Goal: Task Accomplishment & Management: Use online tool/utility

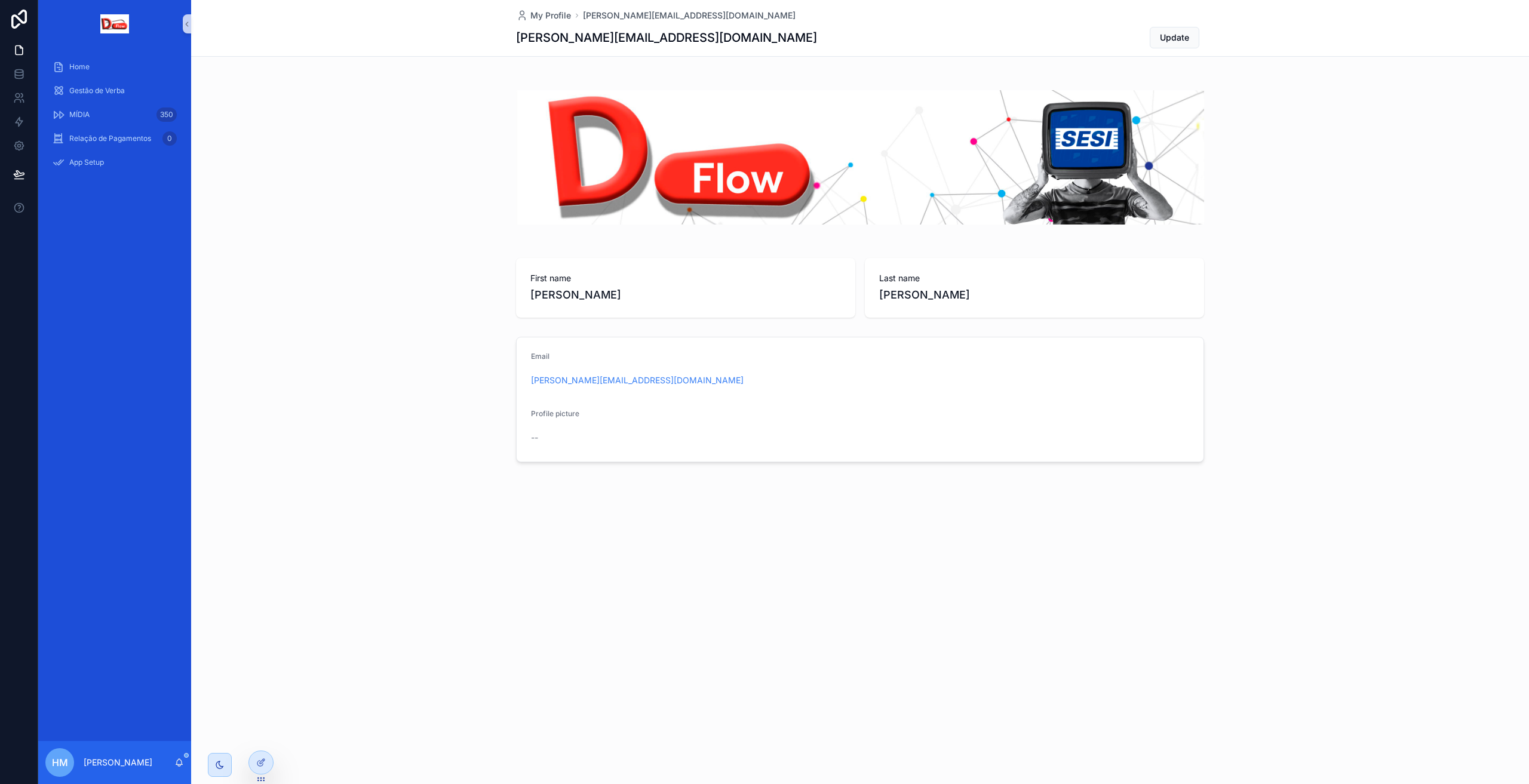
click at [17, 9] on link at bounding box center [19, 19] width 38 height 38
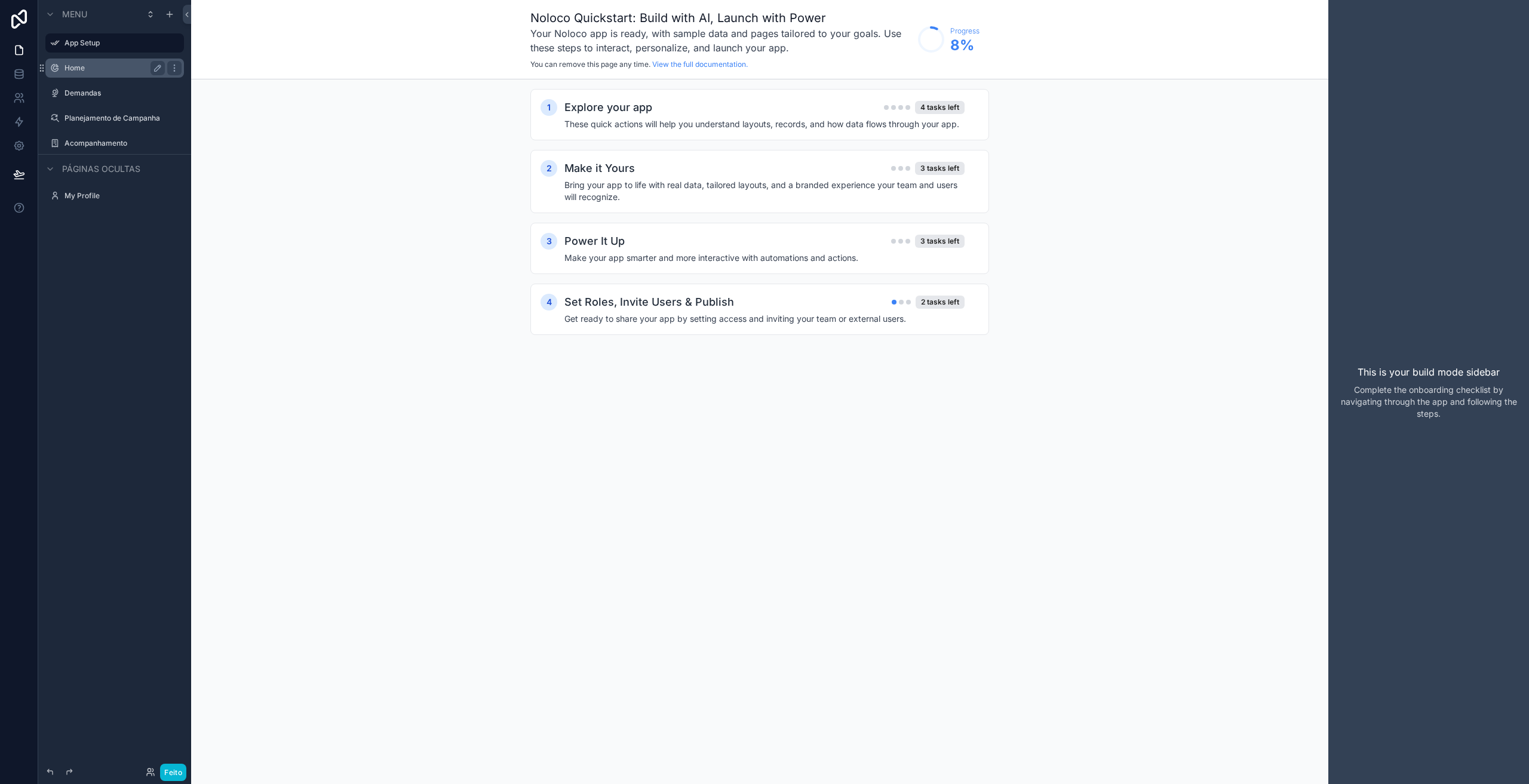
click at [77, 70] on label "Home" at bounding box center [112, 68] width 95 height 10
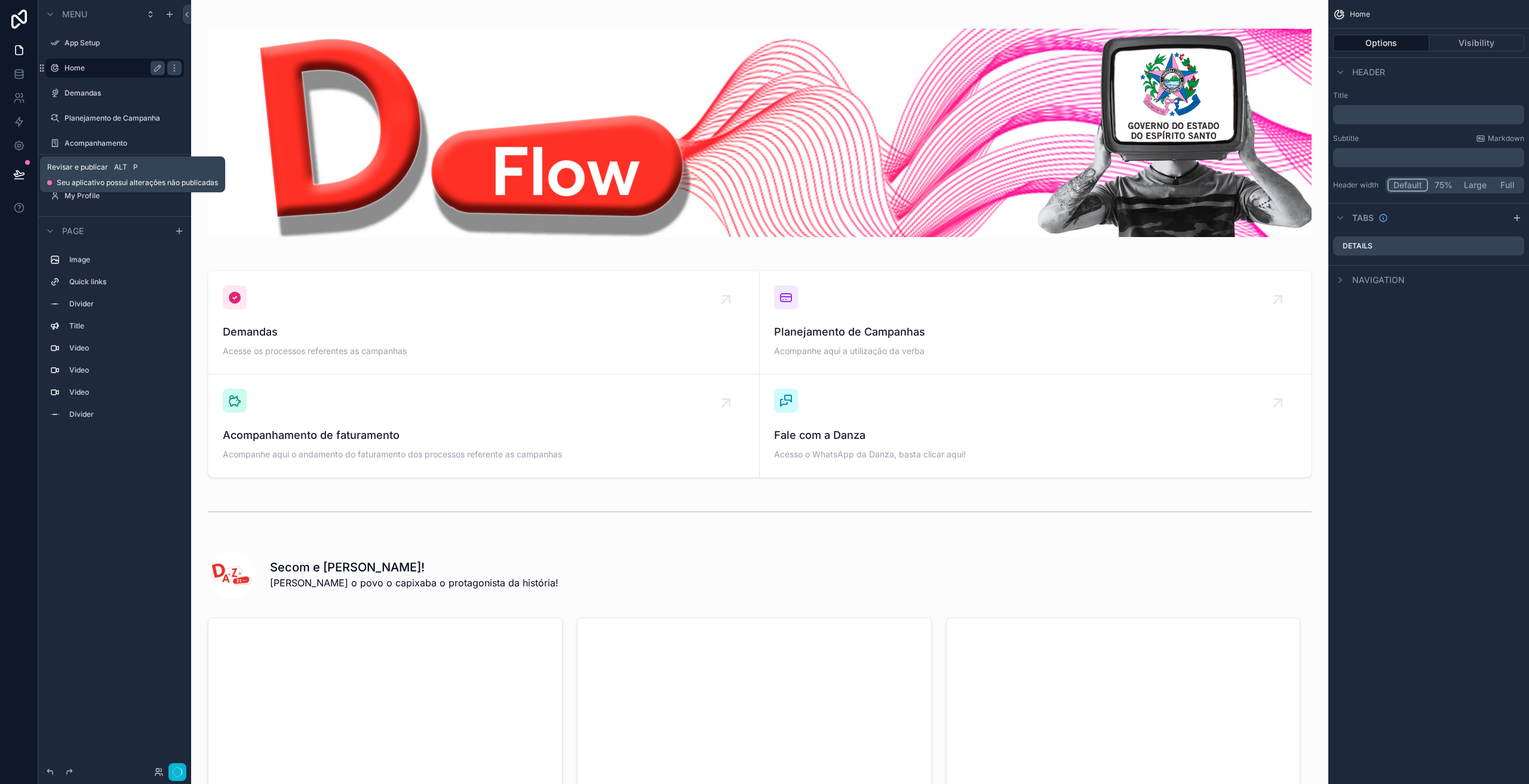
click at [16, 173] on icon at bounding box center [19, 173] width 10 height 6
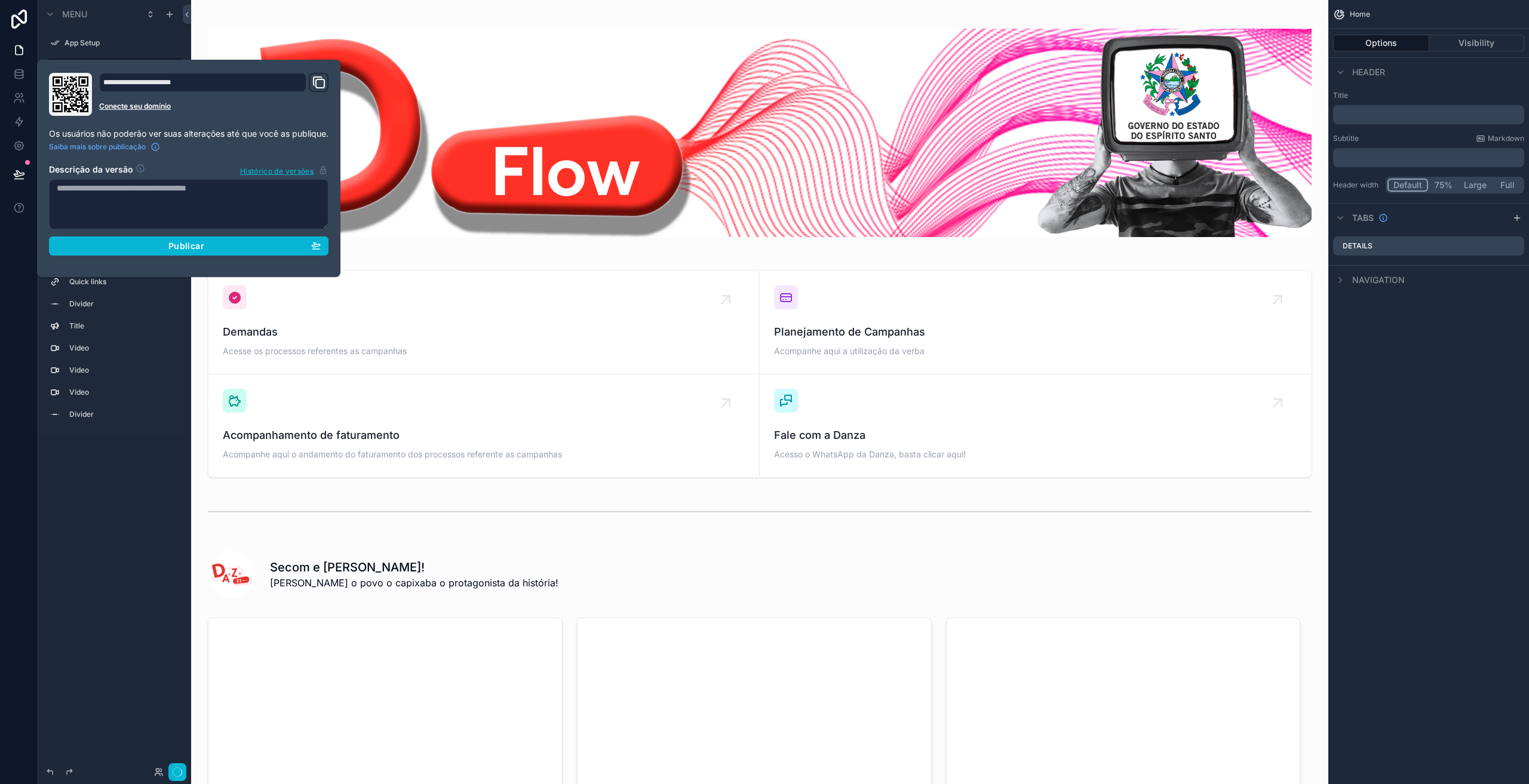
click at [173, 236] on section "Descrição da versão Histórico de versões Publicar" at bounding box center [188, 206] width 280 height 99
click at [170, 251] on font "Publicar" at bounding box center [186, 246] width 36 height 10
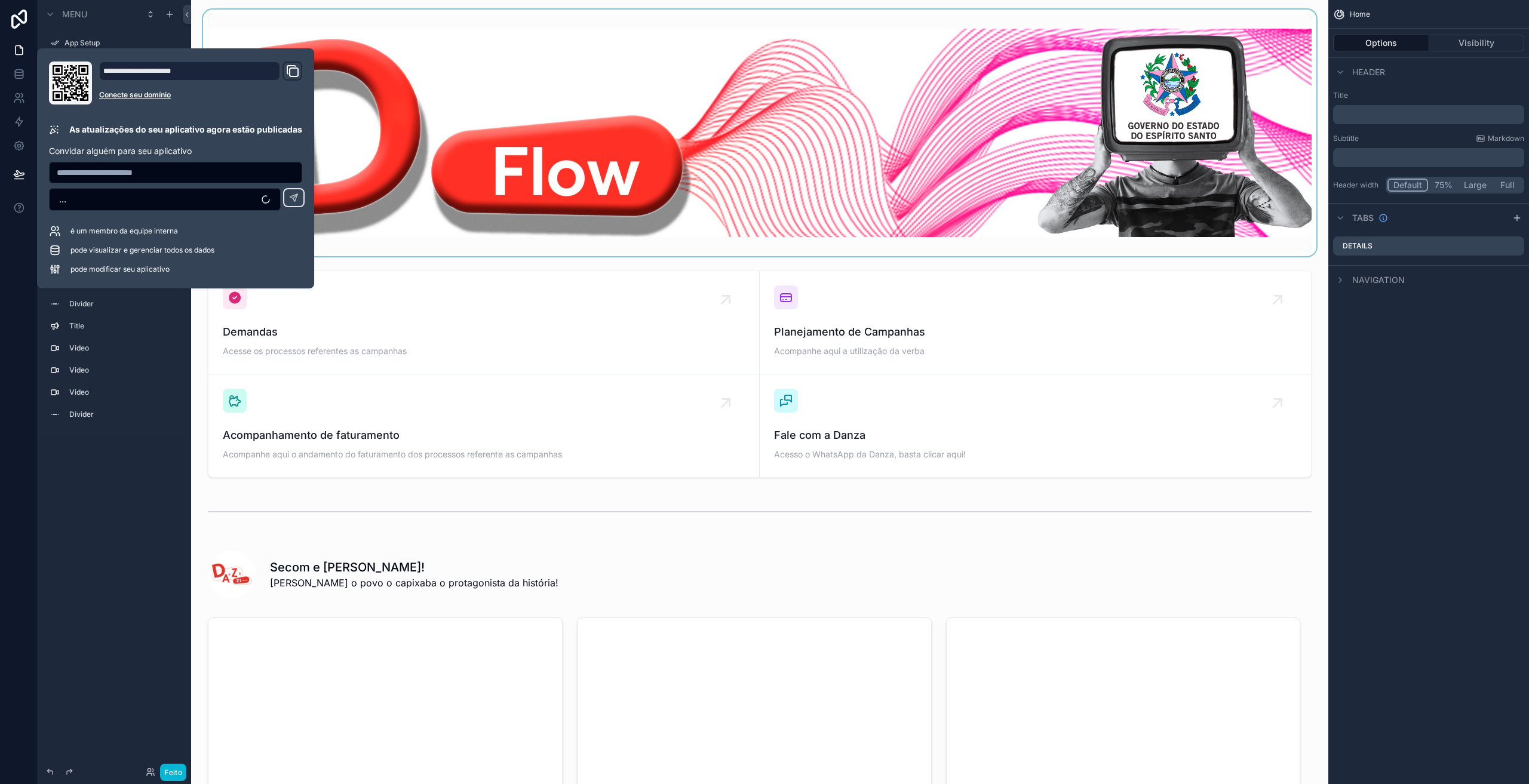
click at [244, 39] on div "conteúdo rolável" at bounding box center [760, 133] width 1118 height 246
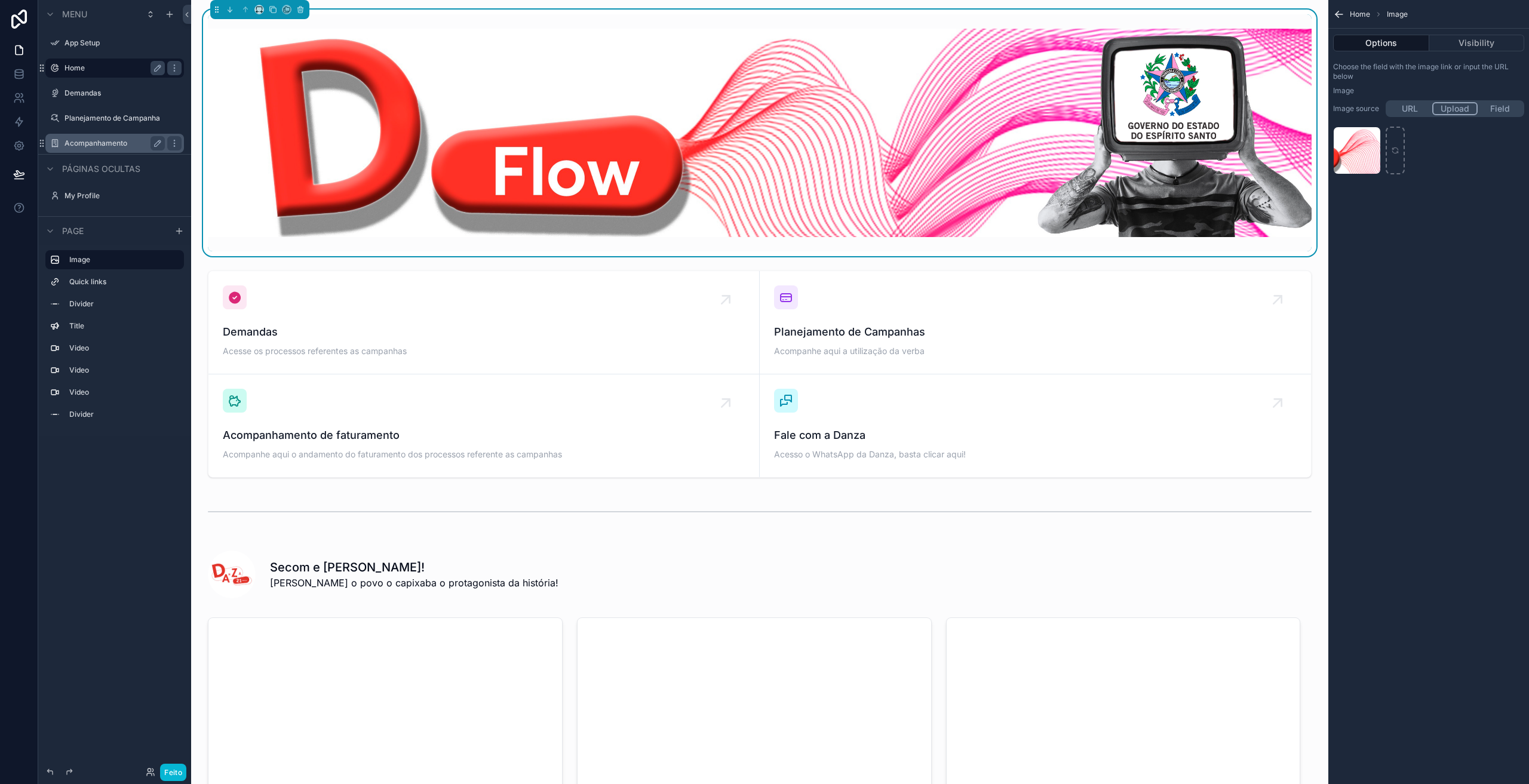
click at [80, 146] on label "Acompanhamento" at bounding box center [112, 144] width 95 height 10
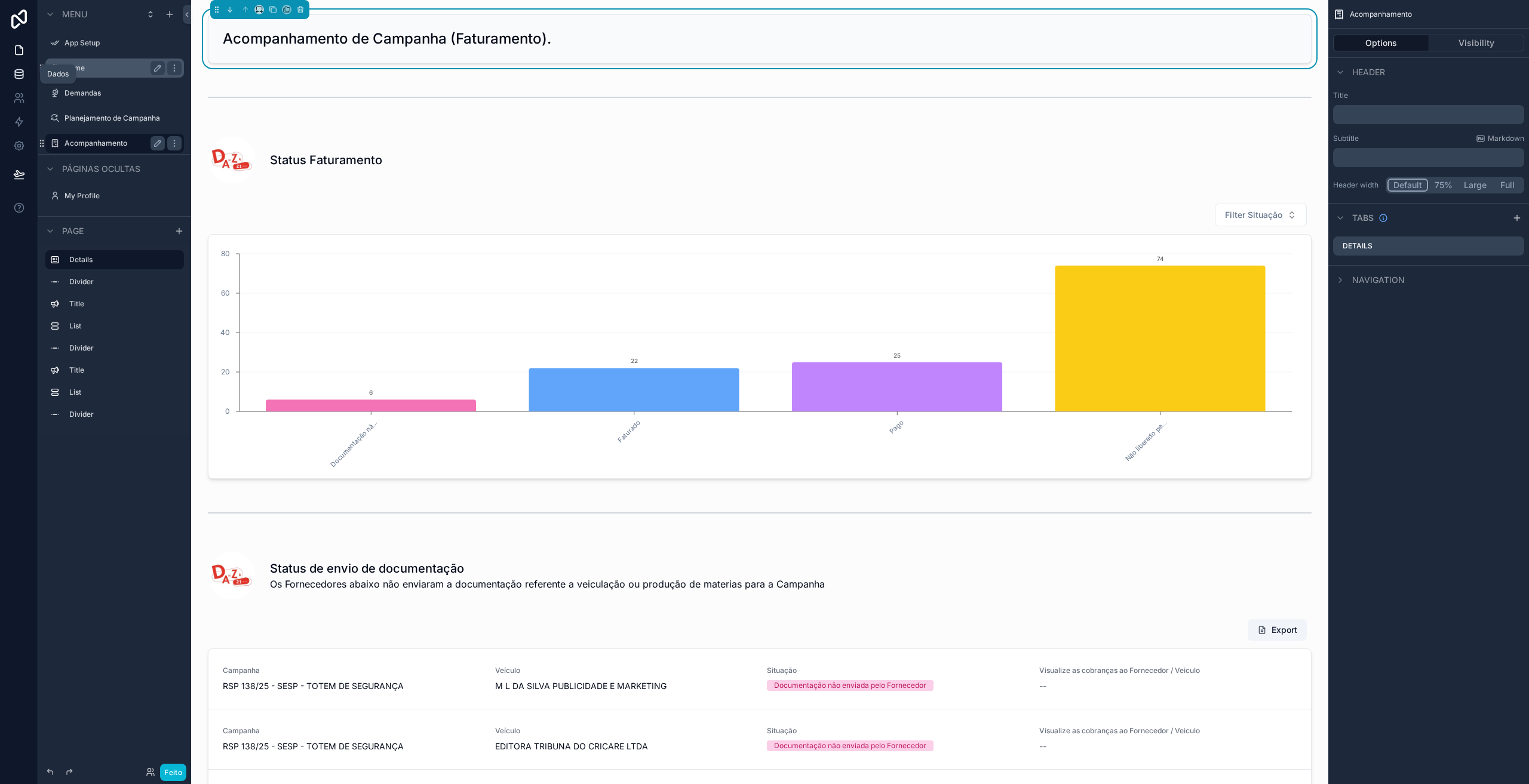
click at [21, 75] on icon at bounding box center [19, 74] width 12 height 12
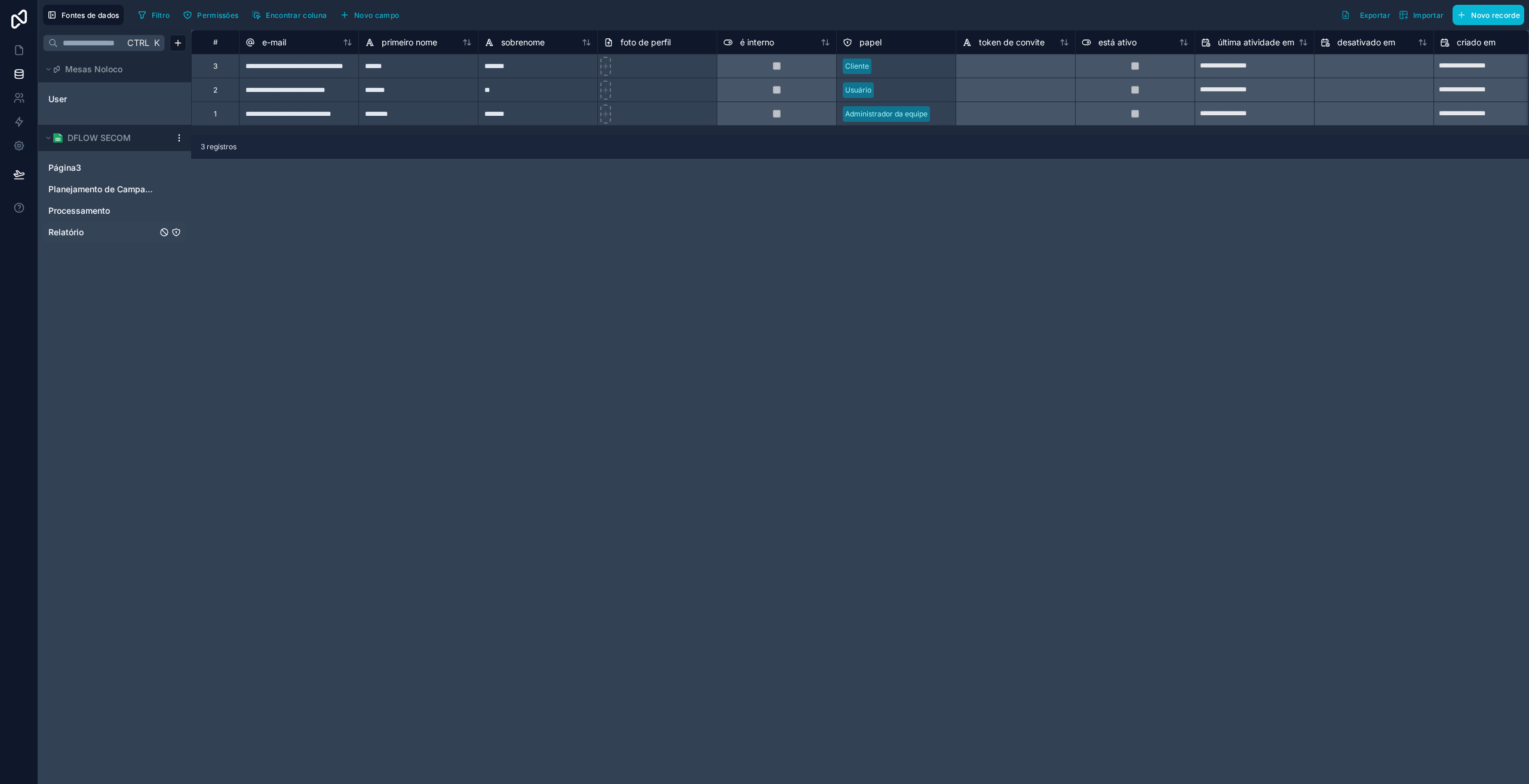
click at [86, 232] on link "Relatório" at bounding box center [102, 232] width 109 height 12
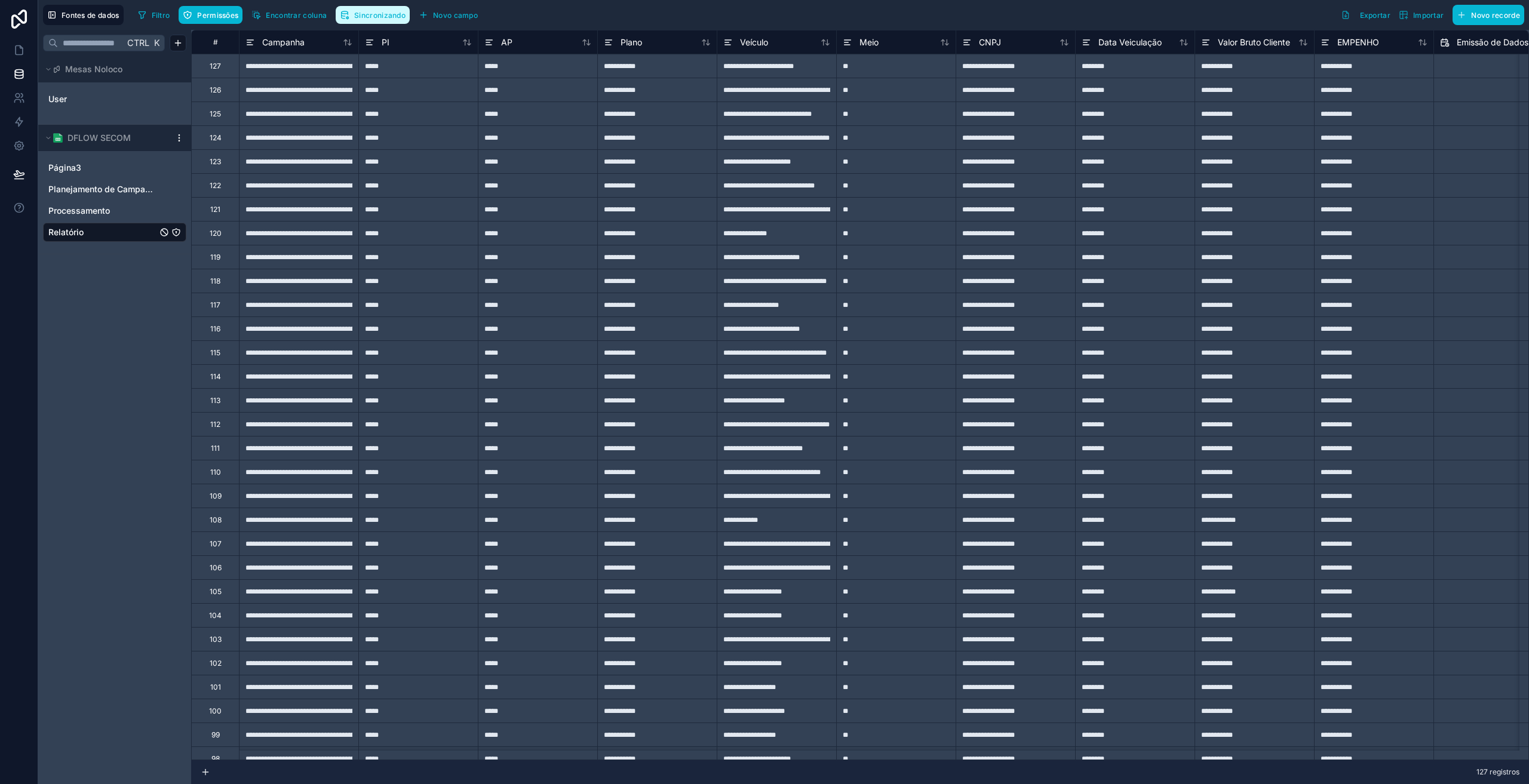
click at [349, 14] on icon "button" at bounding box center [345, 15] width 10 height 10
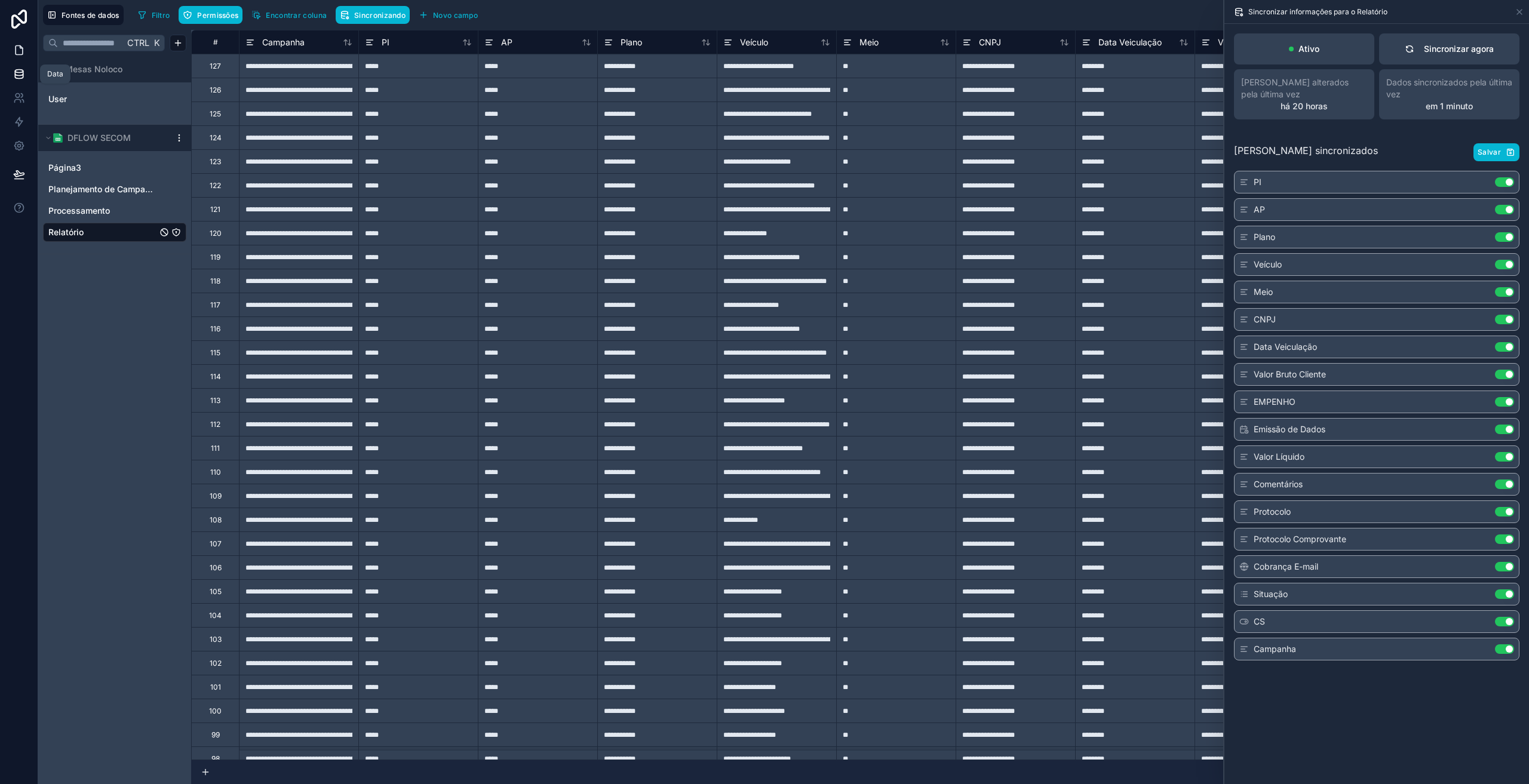
click at [20, 56] on link at bounding box center [18, 50] width 37 height 24
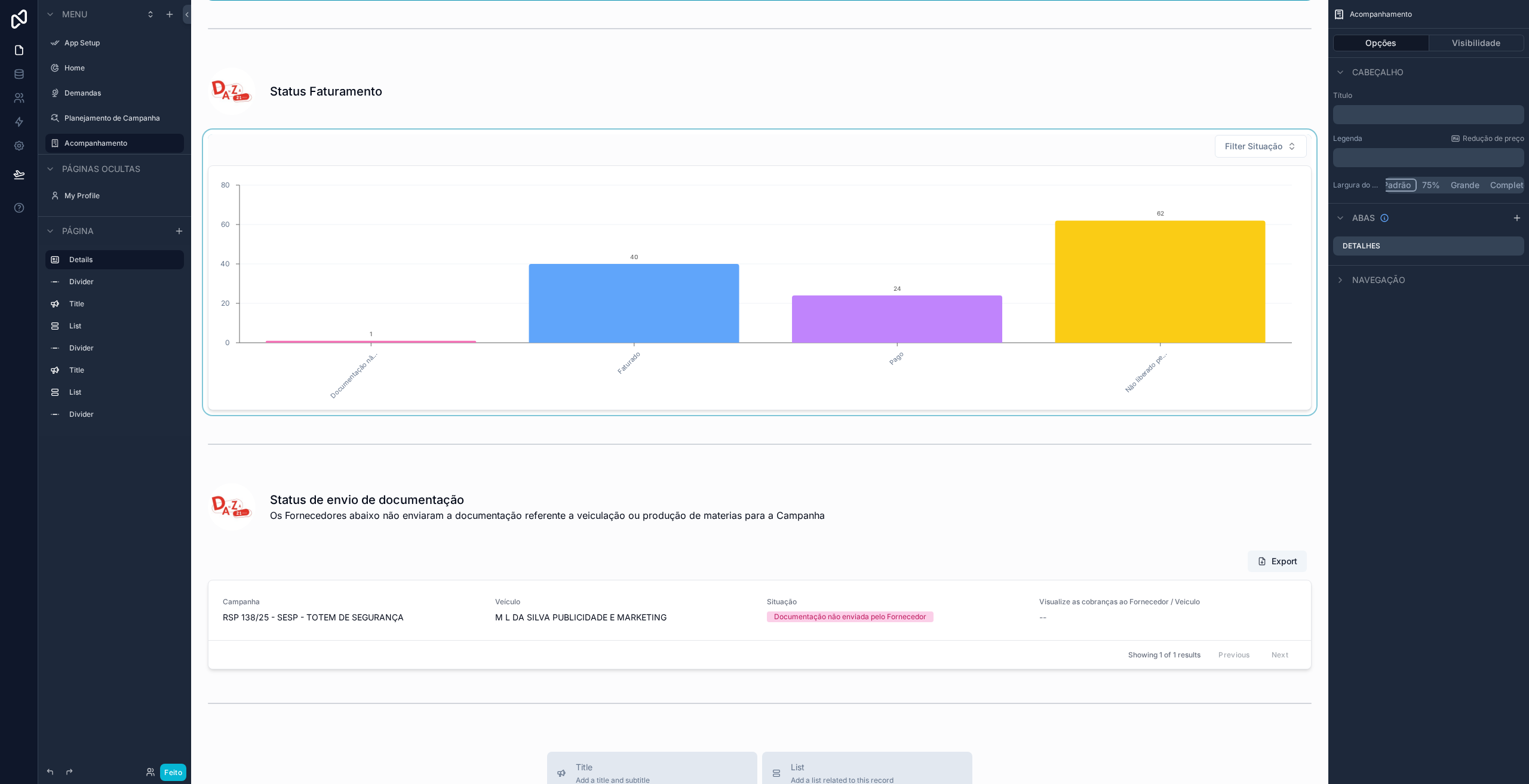
scroll to position [80, 0]
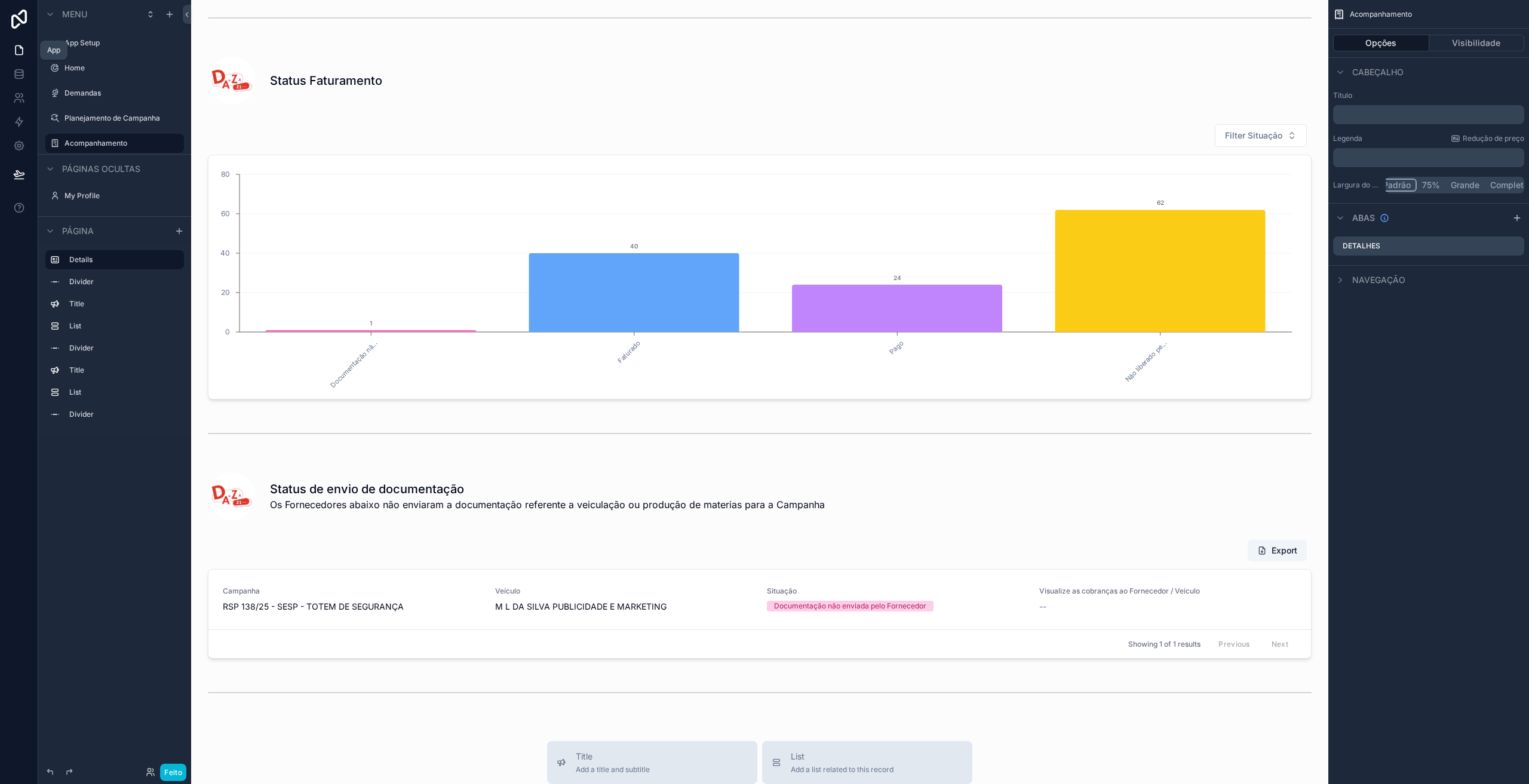
click at [17, 50] on icon at bounding box center [19, 50] width 12 height 12
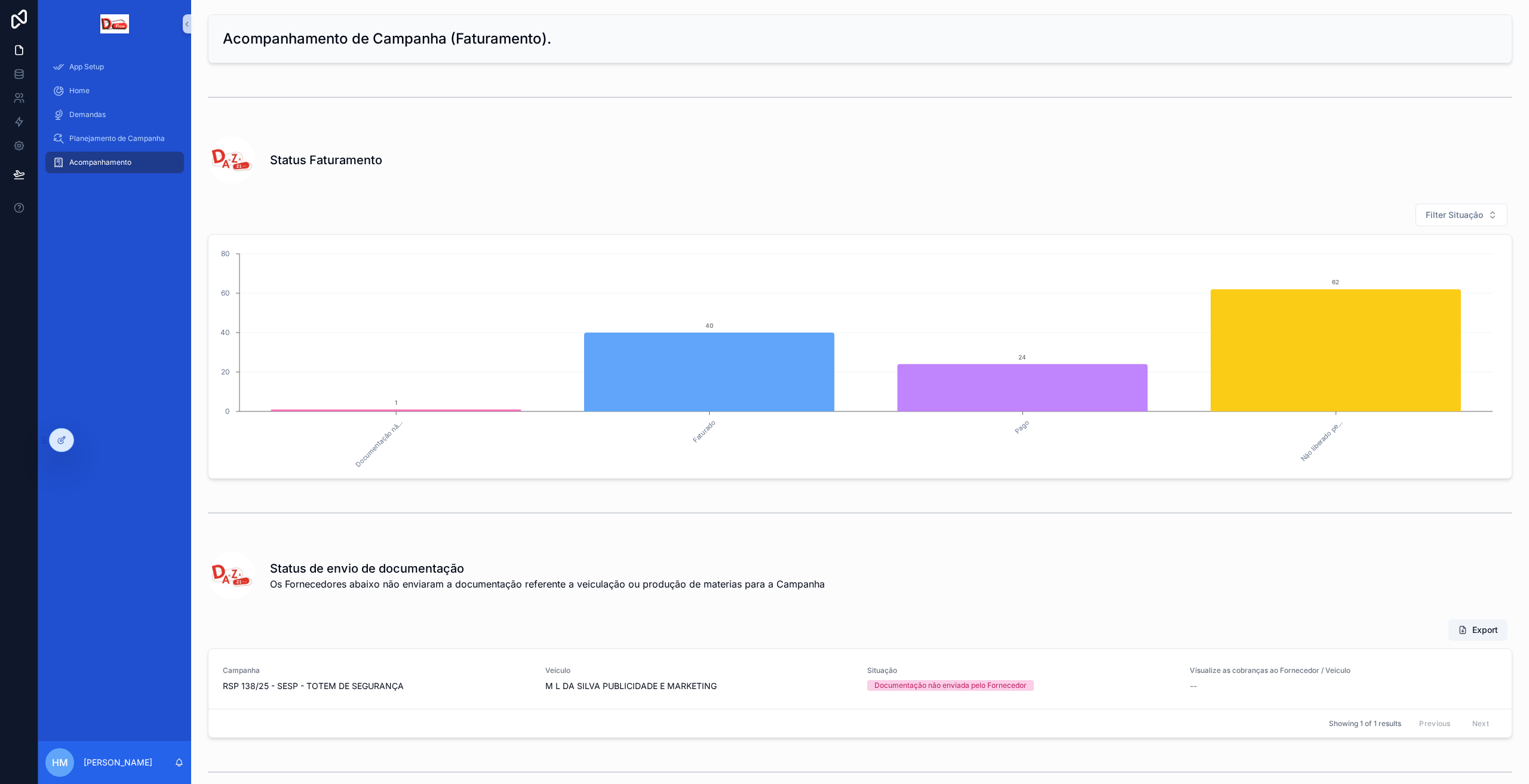
click at [439, 504] on div "conteúdo rolável" at bounding box center [860, 513] width 1304 height 30
